Goal: Leave review/rating

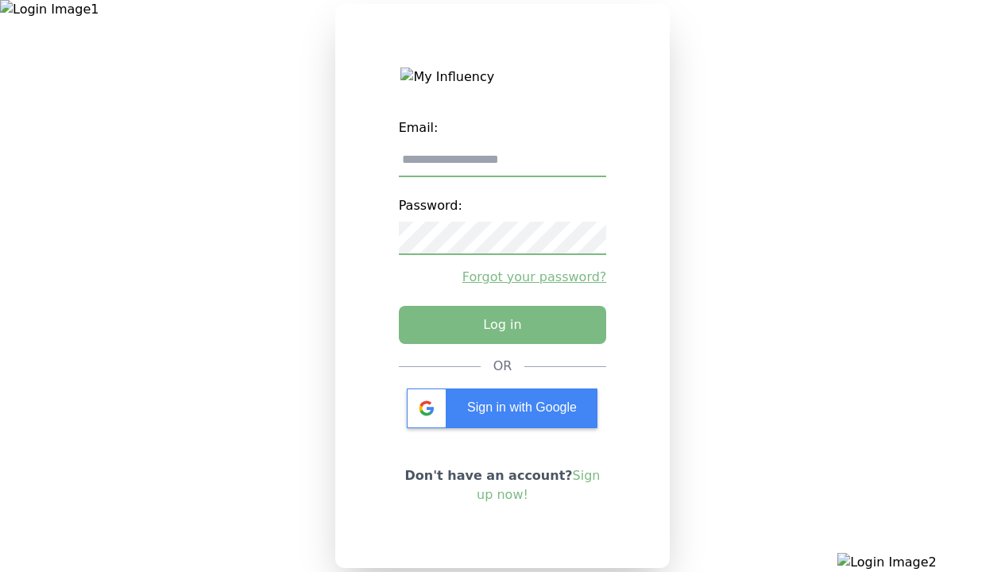
click at [502, 166] on input "email" at bounding box center [503, 160] width 208 height 33
type input "**********"
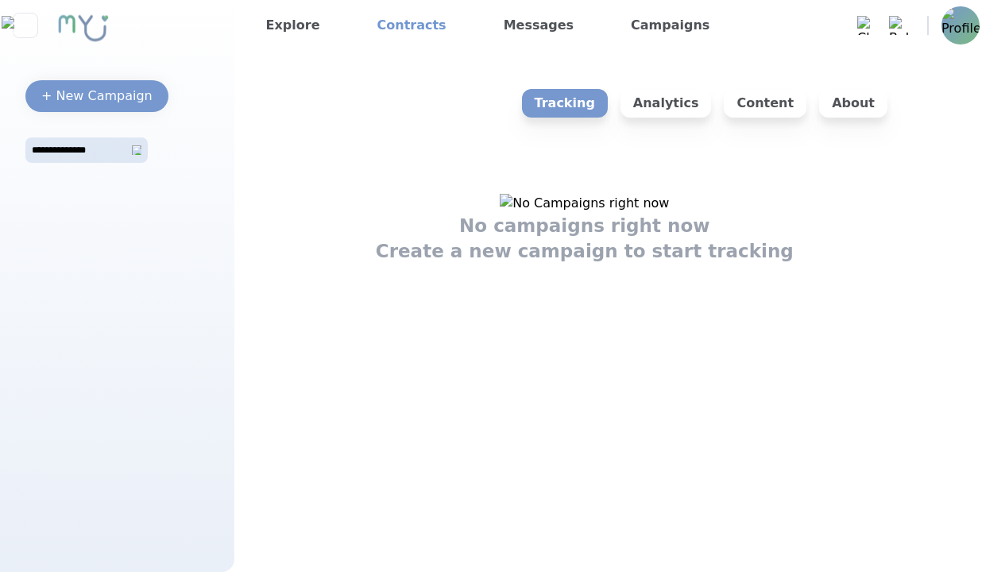
click at [399, 25] on link "Contracts" at bounding box center [412, 25] width 82 height 25
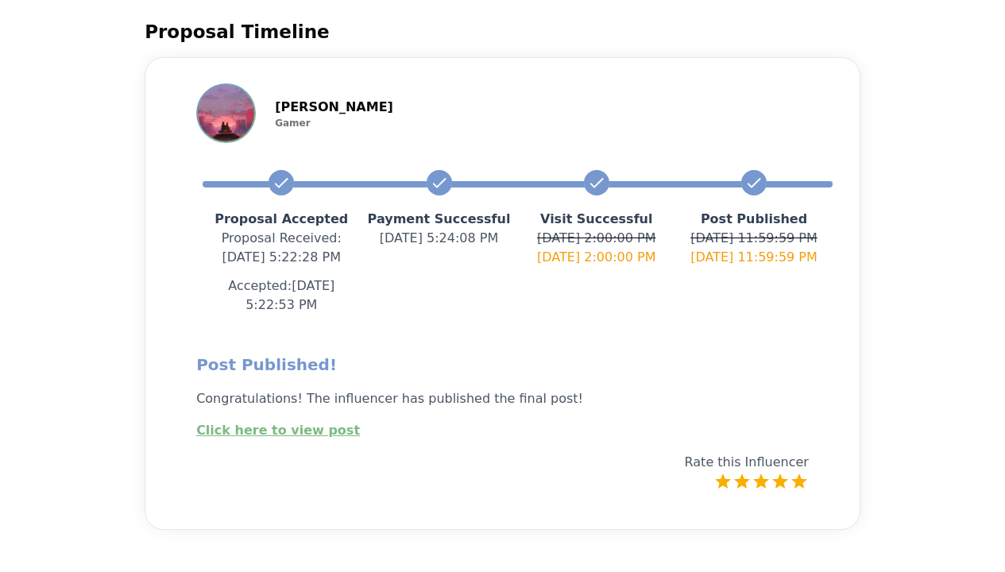
scroll to position [139, 0]
